Goal: Task Accomplishment & Management: Manage account settings

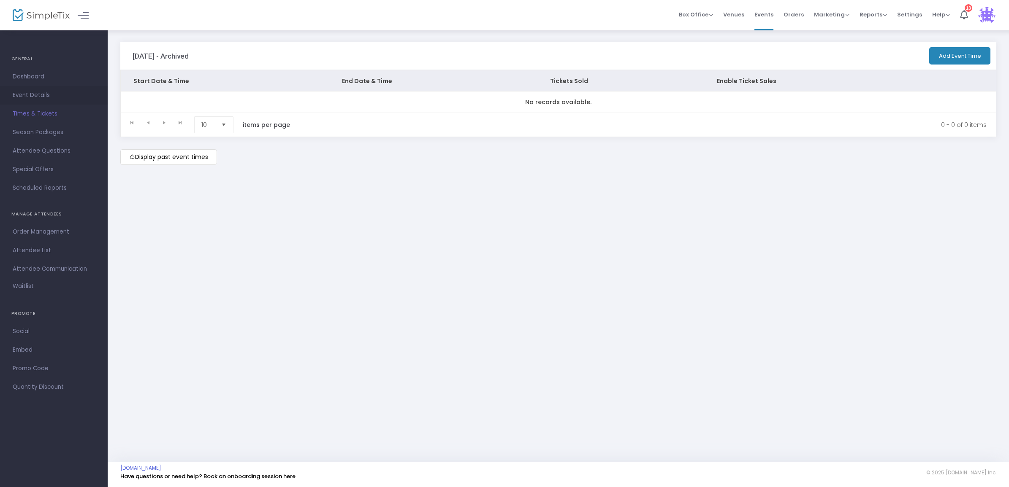
click at [31, 98] on span "Event Details" at bounding box center [54, 95] width 82 height 11
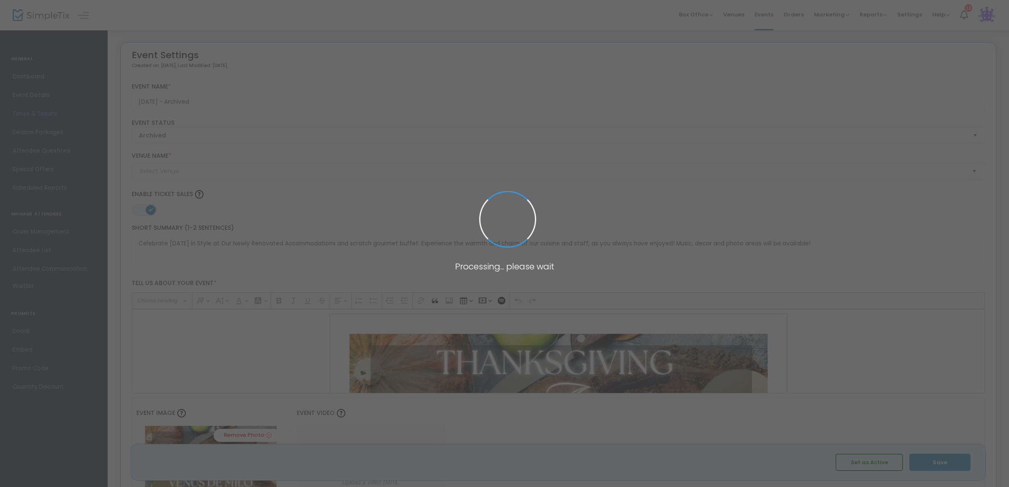
click at [32, 79] on span at bounding box center [504, 243] width 1009 height 487
type input "[PERSON_NAME]"
click at [32, 79] on span at bounding box center [504, 243] width 1009 height 487
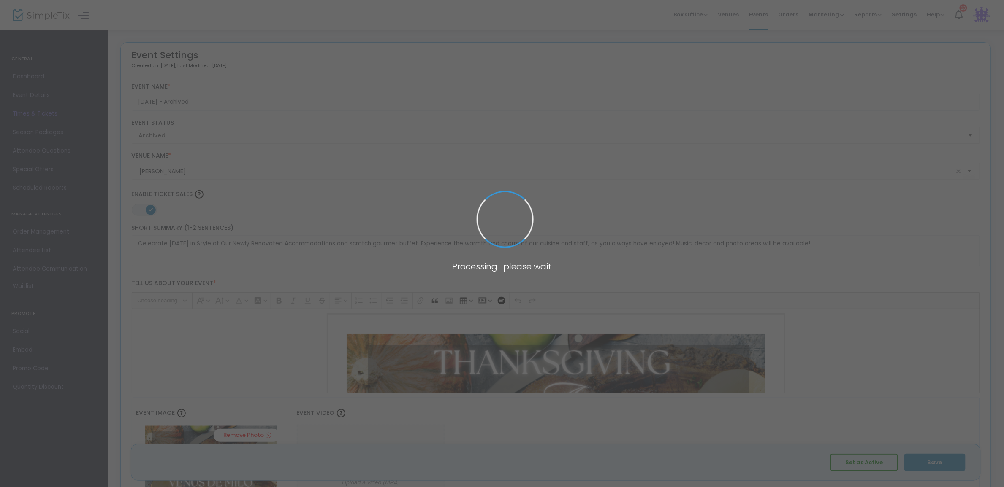
click at [32, 79] on span at bounding box center [502, 243] width 1004 height 487
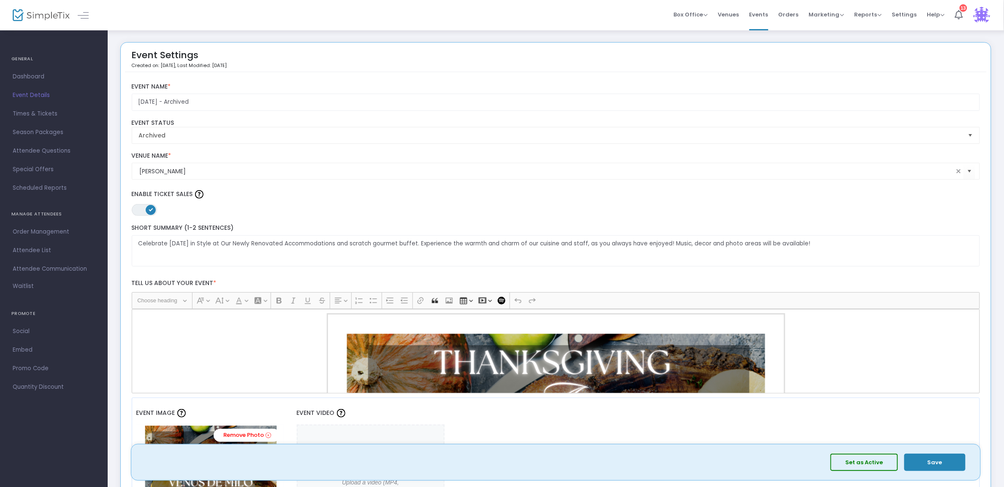
click at [32, 79] on span "Dashboard" at bounding box center [54, 76] width 82 height 11
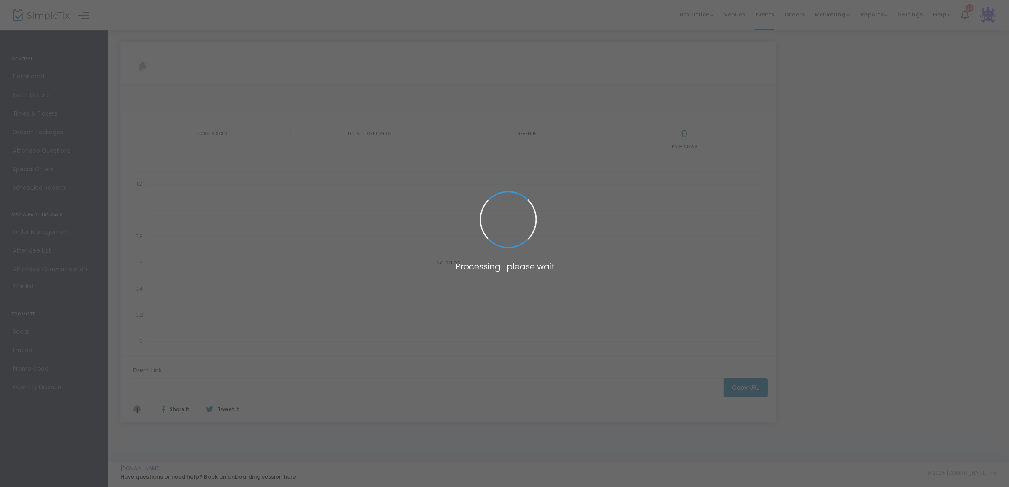
type input "[URL][DOMAIN_NAME]"
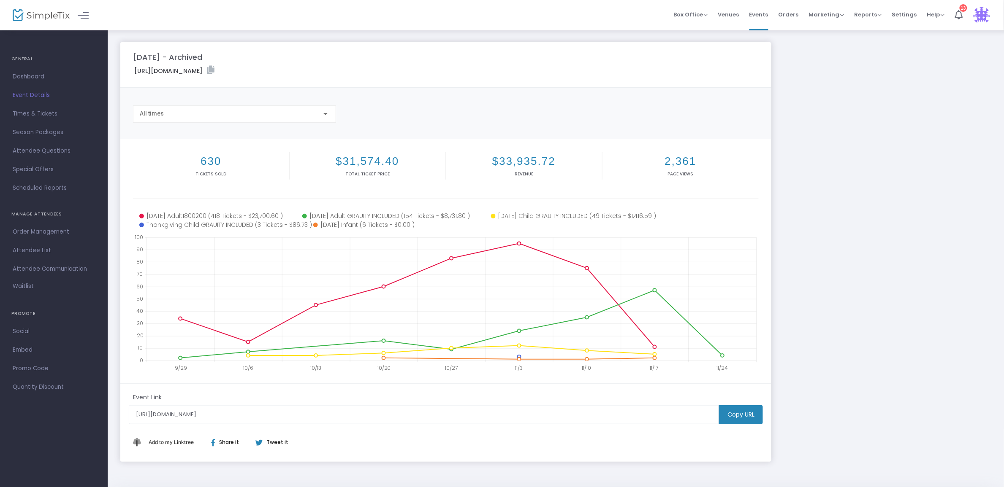
click at [873, 163] on div "[DATE] - Archived [URL][DOMAIN_NAME] Copy All times 630 Tickets sold $31,574.40…" at bounding box center [555, 252] width 879 height 420
click at [772, 16] on li "Events" at bounding box center [758, 15] width 29 height 30
click at [767, 15] on span "Events" at bounding box center [758, 15] width 19 height 22
